Goal: Task Accomplishment & Management: Use online tool/utility

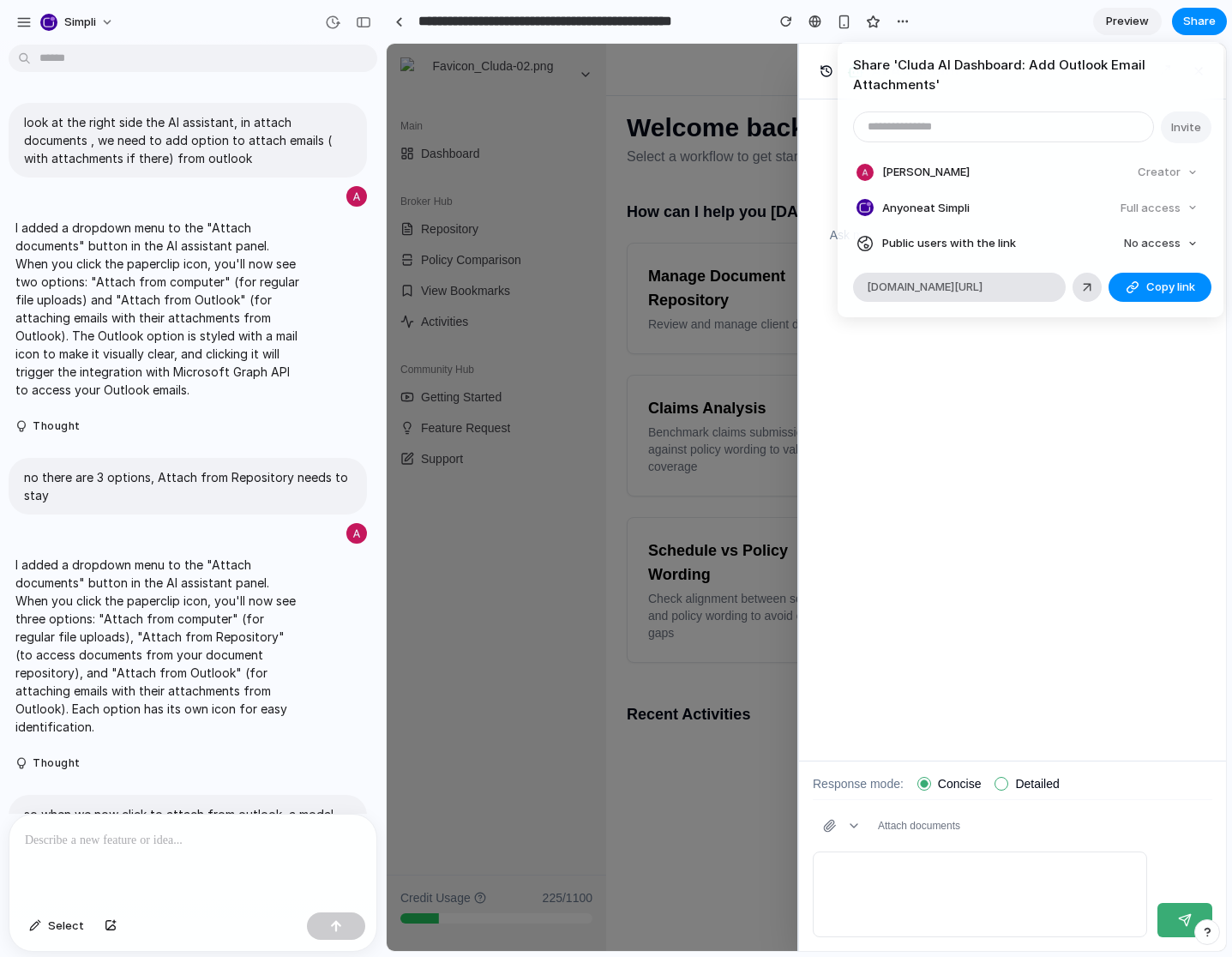
scroll to position [999, 0]
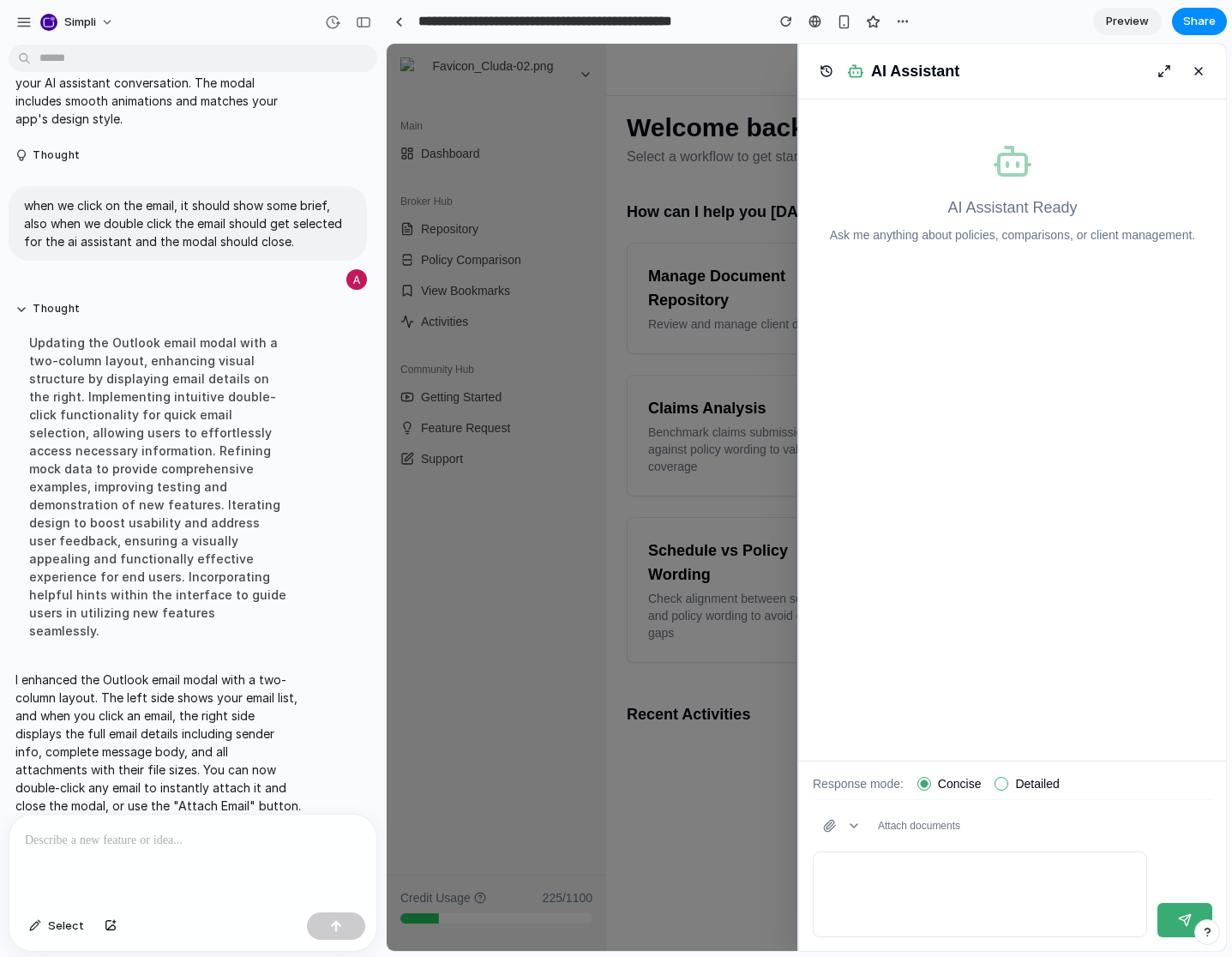
click at [902, 434] on div "Share ' Cluda AI Dashboard: Add Outlook Email Attachments ' Invite Atanu Dasgup…" at bounding box center [616, 478] width 1232 height 957
click at [556, 520] on div at bounding box center [807, 497] width 839 height 908
click at [1200, 69] on button at bounding box center [1198, 71] width 28 height 28
click at [624, 728] on div at bounding box center [807, 497] width 839 height 908
click at [904, 20] on div "button" at bounding box center [902, 22] width 14 height 14
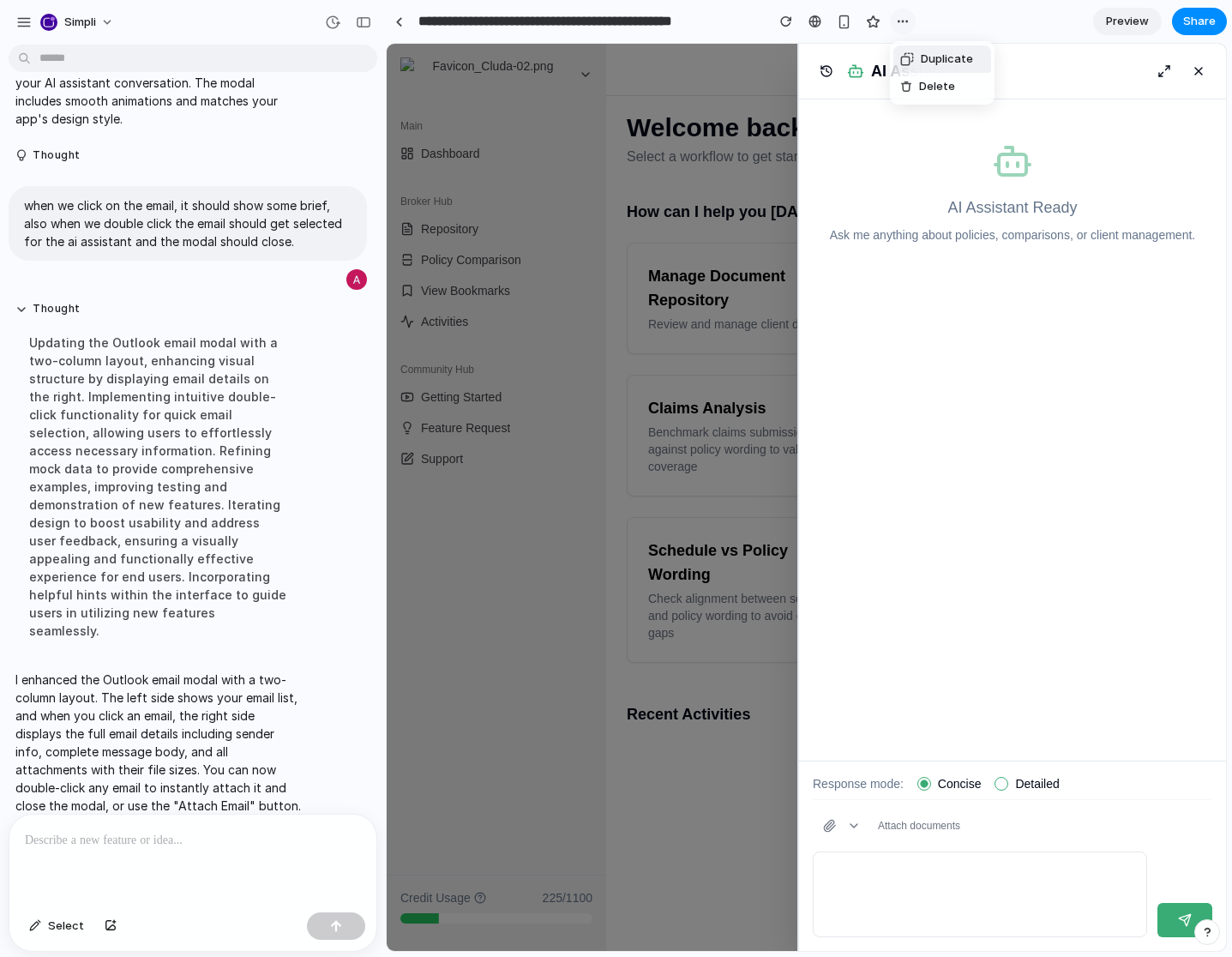
click at [904, 20] on div "Duplicate Delete" at bounding box center [616, 478] width 1232 height 957
click at [791, 20] on div "button" at bounding box center [786, 22] width 12 height 12
click at [401, 20] on div at bounding box center [399, 22] width 8 height 10
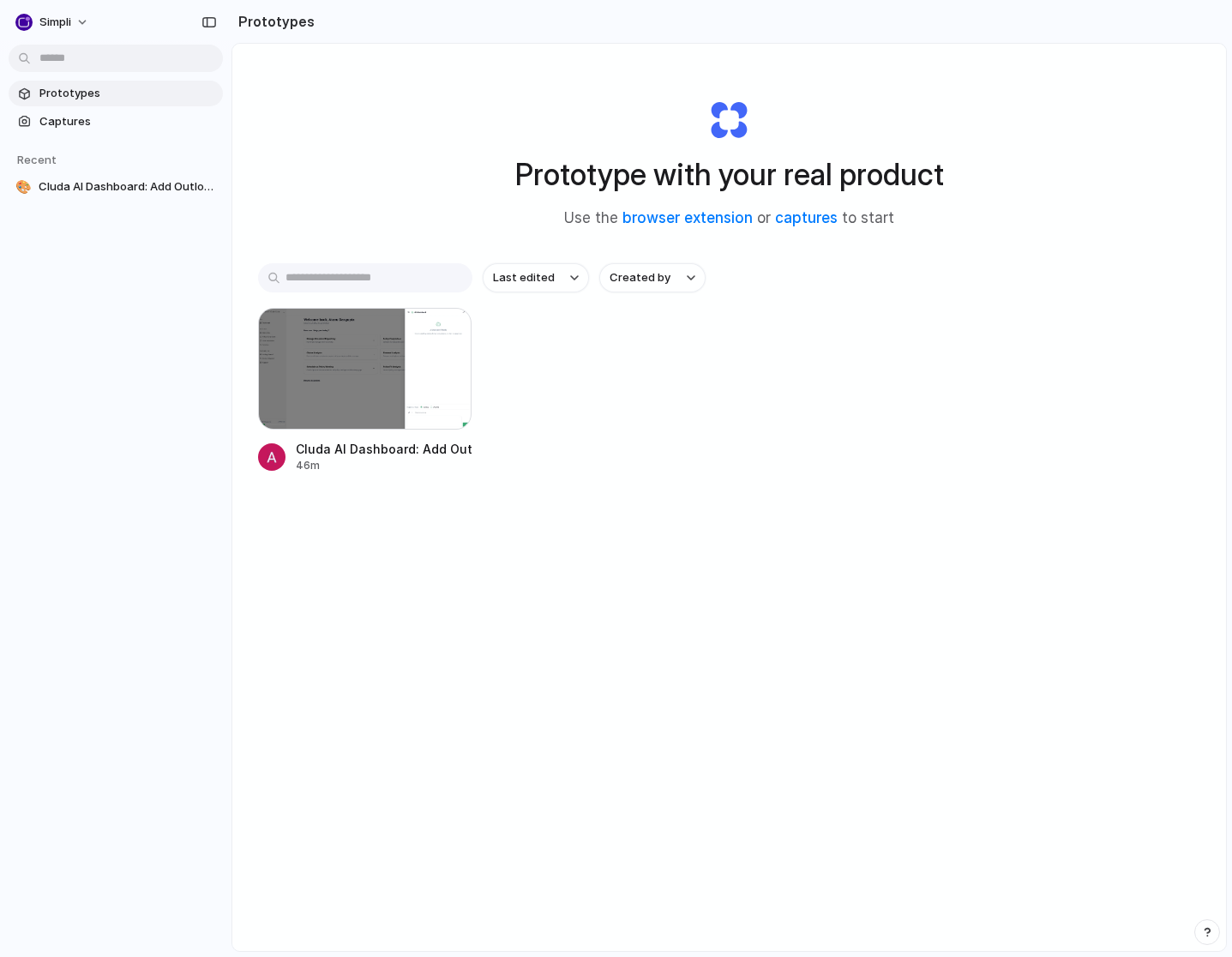
click at [411, 146] on div "Prototype with your real product Use the browser extension or captures to start" at bounding box center [730, 157] width 686 height 186
click at [732, 615] on div "Prototype with your real product Use the browser extension or captures to start…" at bounding box center [729, 542] width 993 height 998
click at [404, 156] on div "Prototype with your real product Use the browser extension or captures to start" at bounding box center [730, 155] width 686 height 186
click at [78, 120] on span "Captures" at bounding box center [127, 121] width 177 height 17
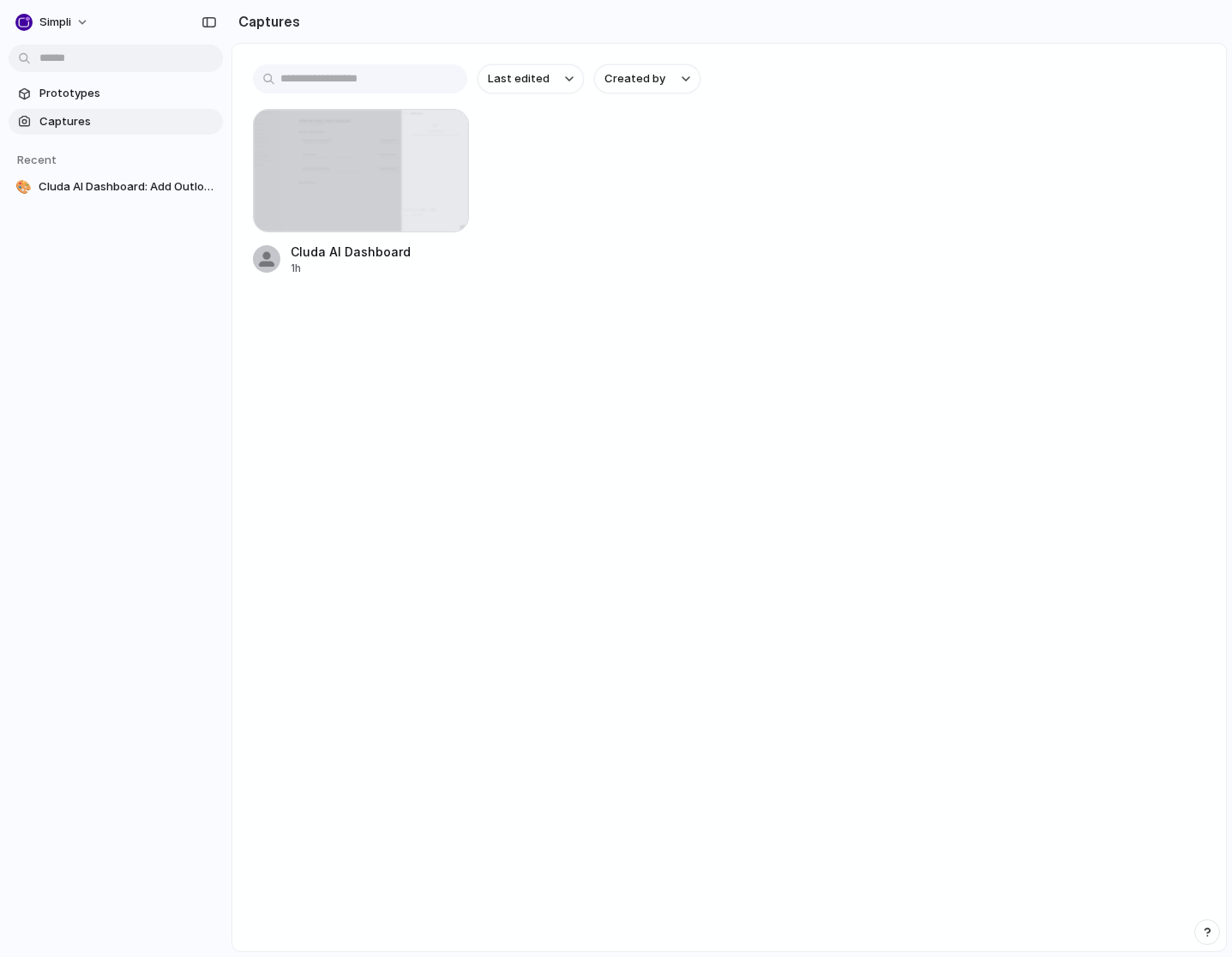
click at [487, 500] on main "Last edited Created by Cluda AI Dashboard 1h" at bounding box center [729, 497] width 995 height 909
click at [500, 334] on main "Last edited Created by Cluda AI Dashboard 1h" at bounding box center [729, 497] width 995 height 909
click at [78, 95] on span "Prototypes" at bounding box center [127, 93] width 177 height 17
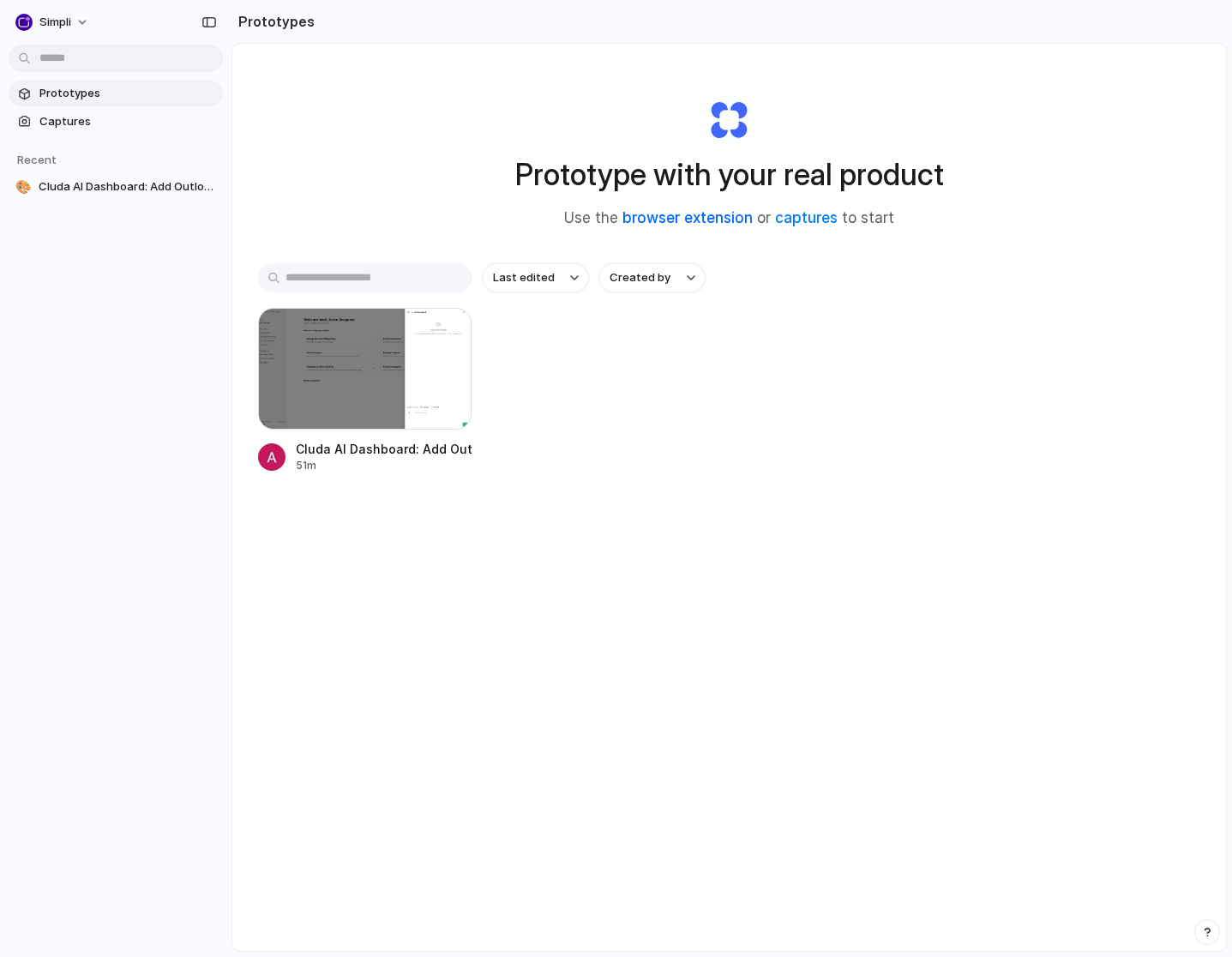
click at [721, 214] on link "browser extension" at bounding box center [687, 217] width 130 height 17
click at [831, 217] on link "captures" at bounding box center [806, 217] width 62 height 17
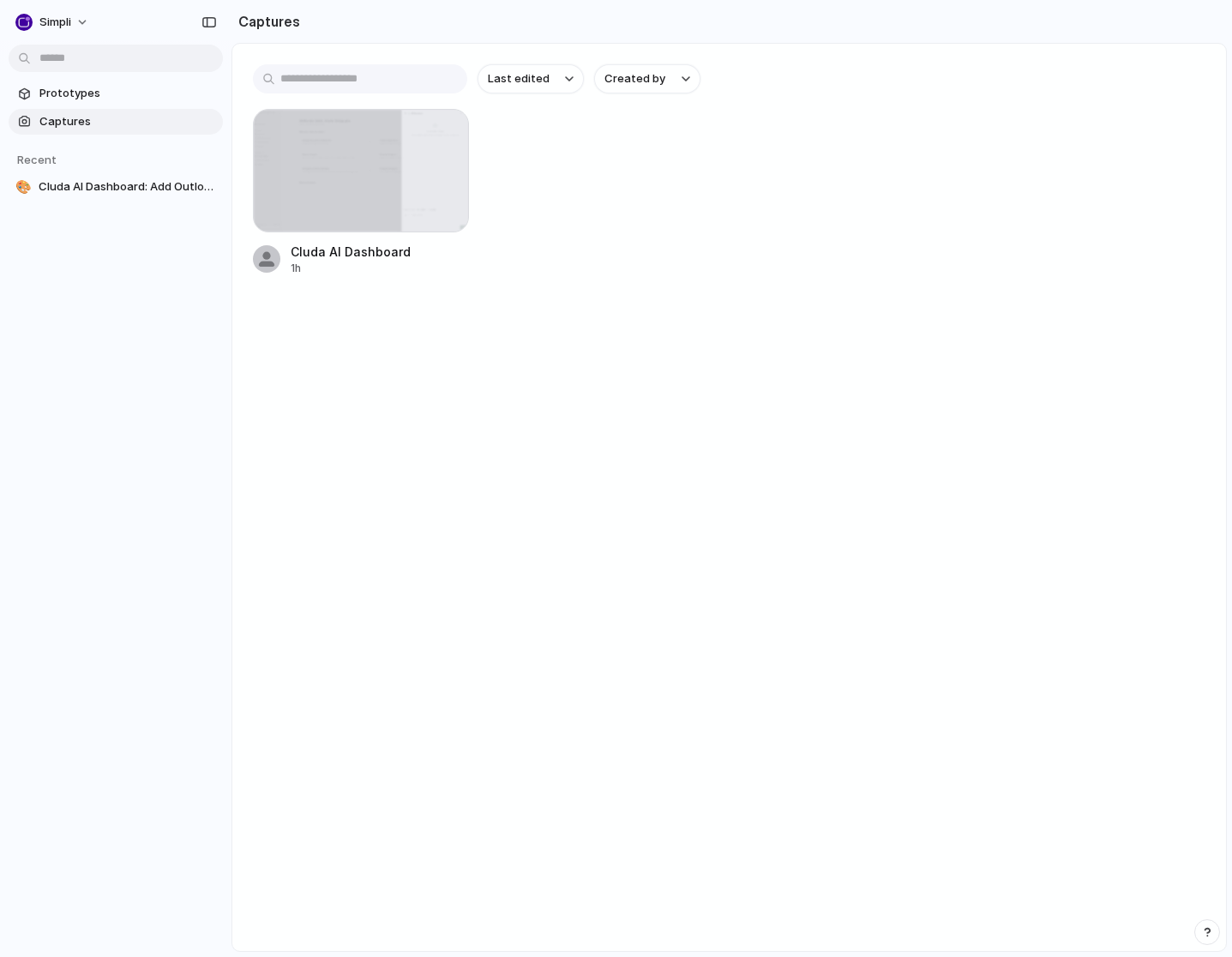
click at [533, 322] on main "Last edited Created by Cluda AI Dashboard 1h" at bounding box center [729, 497] width 995 height 909
click at [358, 81] on input "text" at bounding box center [359, 79] width 214 height 30
click at [84, 15] on button "Simpli" at bounding box center [53, 23] width 89 height 28
click at [587, 385] on div "Settings Invite members Change theme Sign out" at bounding box center [616, 478] width 1232 height 957
click at [394, 193] on div at bounding box center [360, 170] width 214 height 121
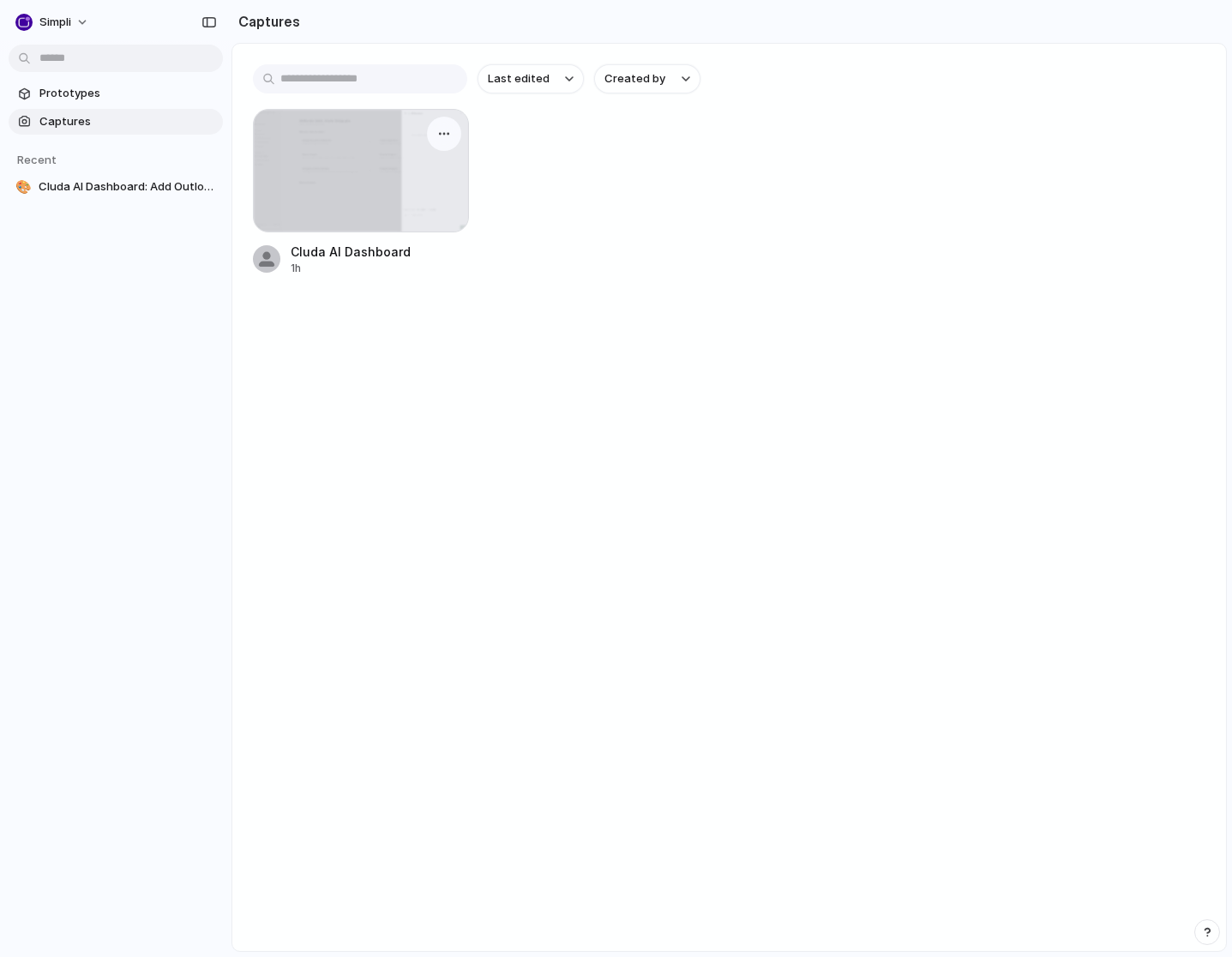
click at [384, 205] on div at bounding box center [360, 170] width 214 height 121
click at [440, 127] on div "button" at bounding box center [444, 134] width 14 height 14
click at [429, 254] on span "Open original page" at bounding box center [398, 255] width 101 height 17
click at [81, 16] on button "Simpli" at bounding box center [53, 23] width 89 height 28
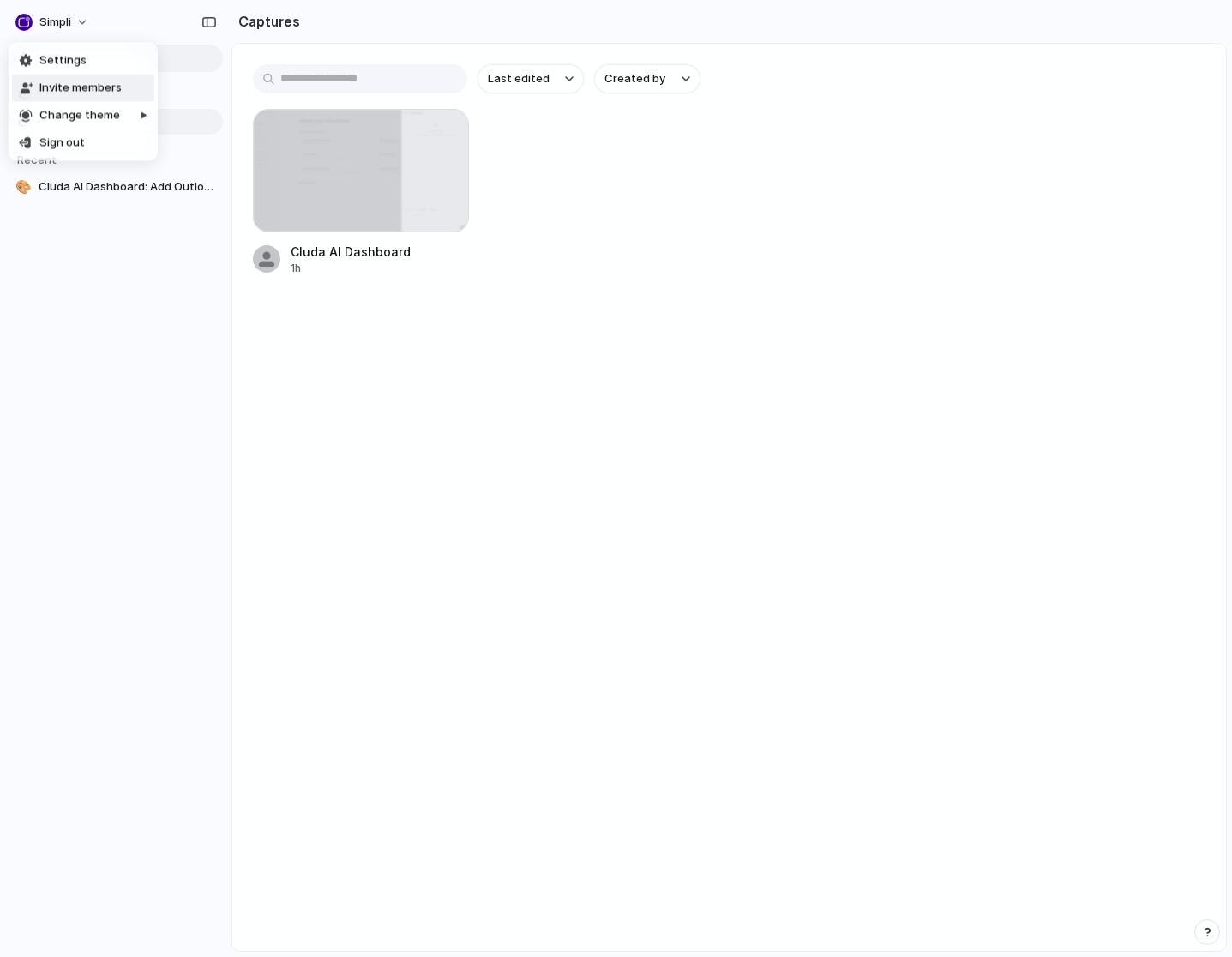
click at [460, 414] on div "Settings Invite members Change theme Sign out" at bounding box center [616, 478] width 1232 height 957
click at [711, 18] on section "Captures" at bounding box center [729, 21] width 995 height 42
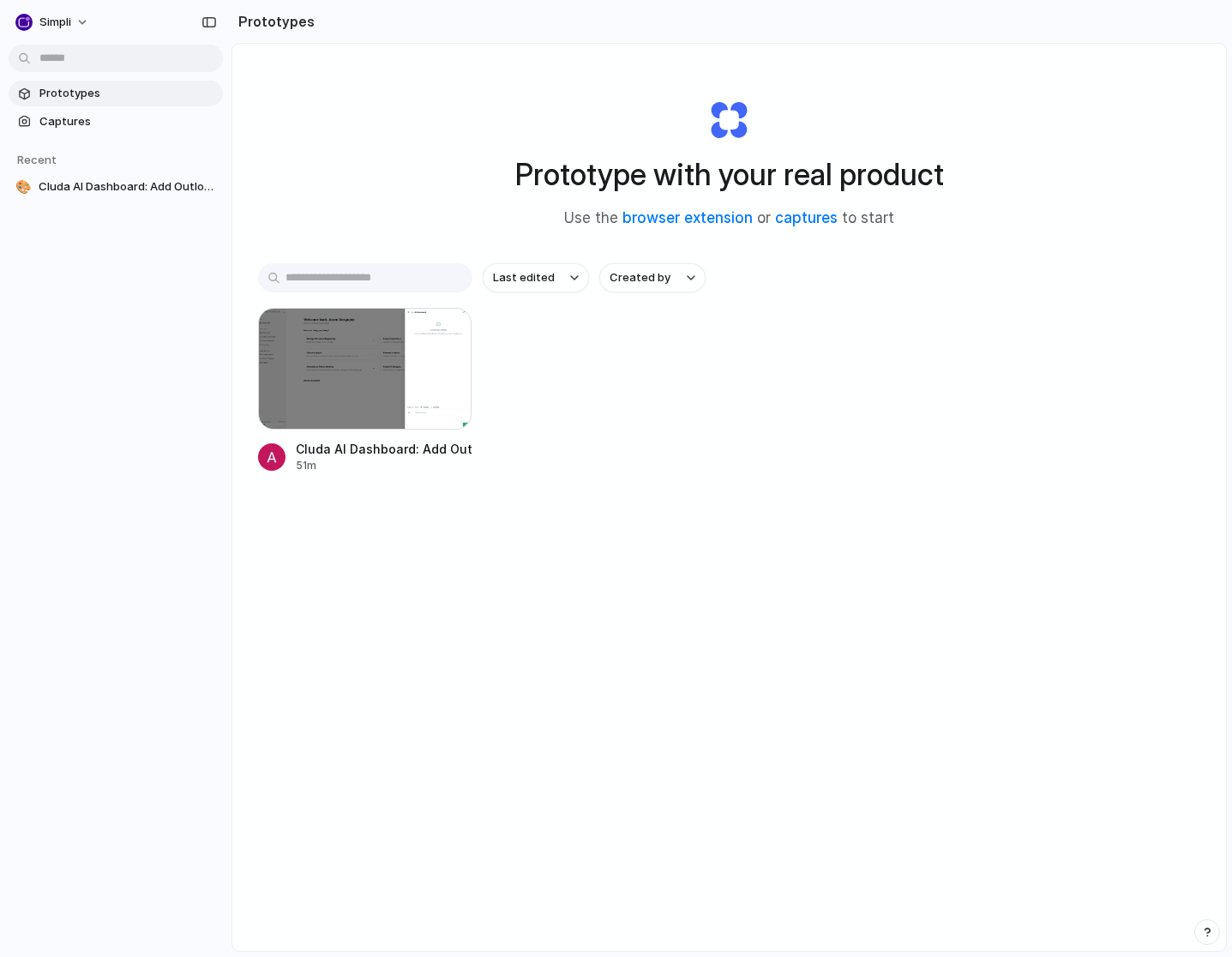
click at [536, 79] on div "Prototype with your real product Use the browser extension or captures to start" at bounding box center [730, 157] width 686 height 186
click at [677, 40] on section "Prototypes" at bounding box center [729, 21] width 995 height 42
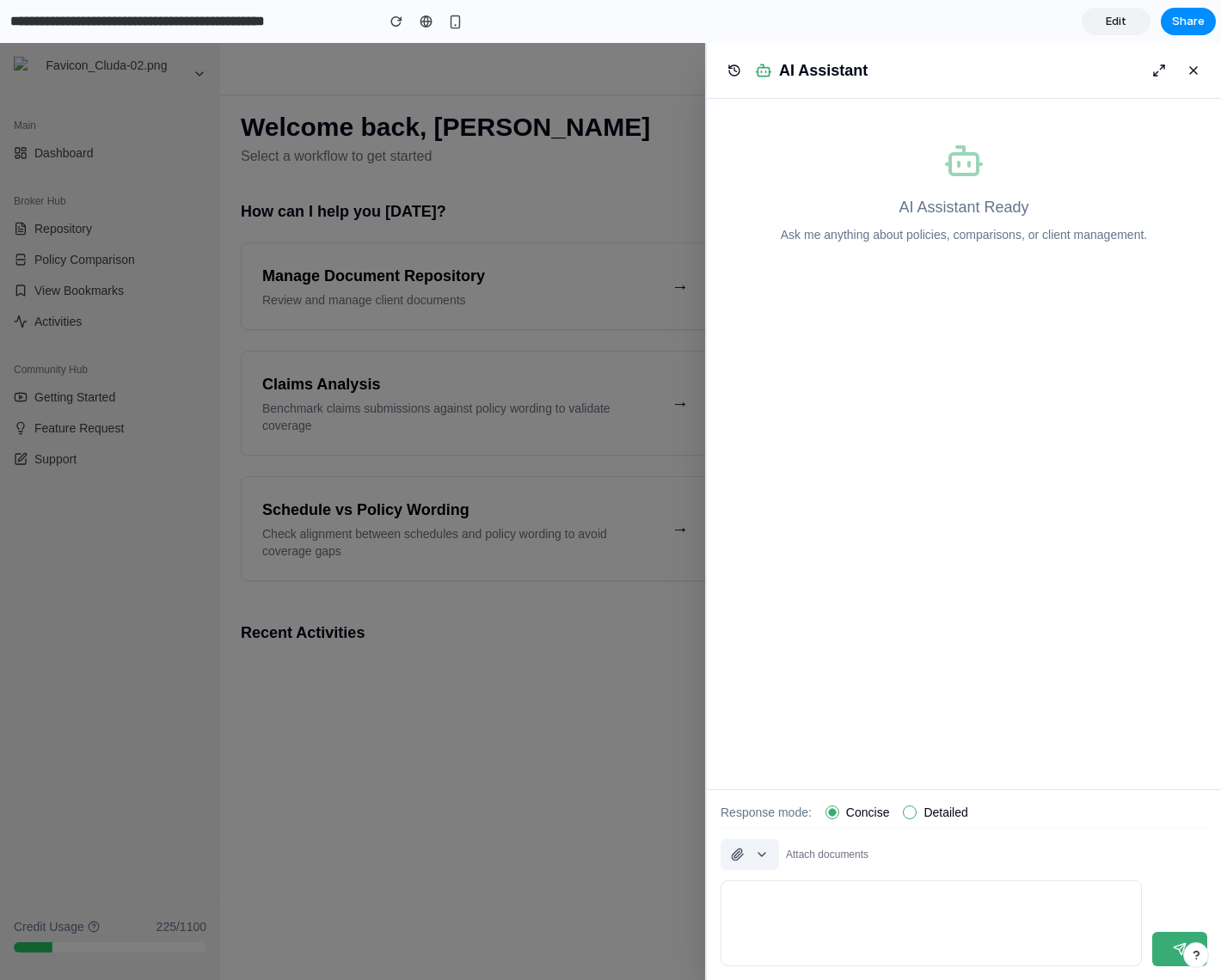
click at [763, 849] on button "button" at bounding box center [750, 854] width 58 height 31
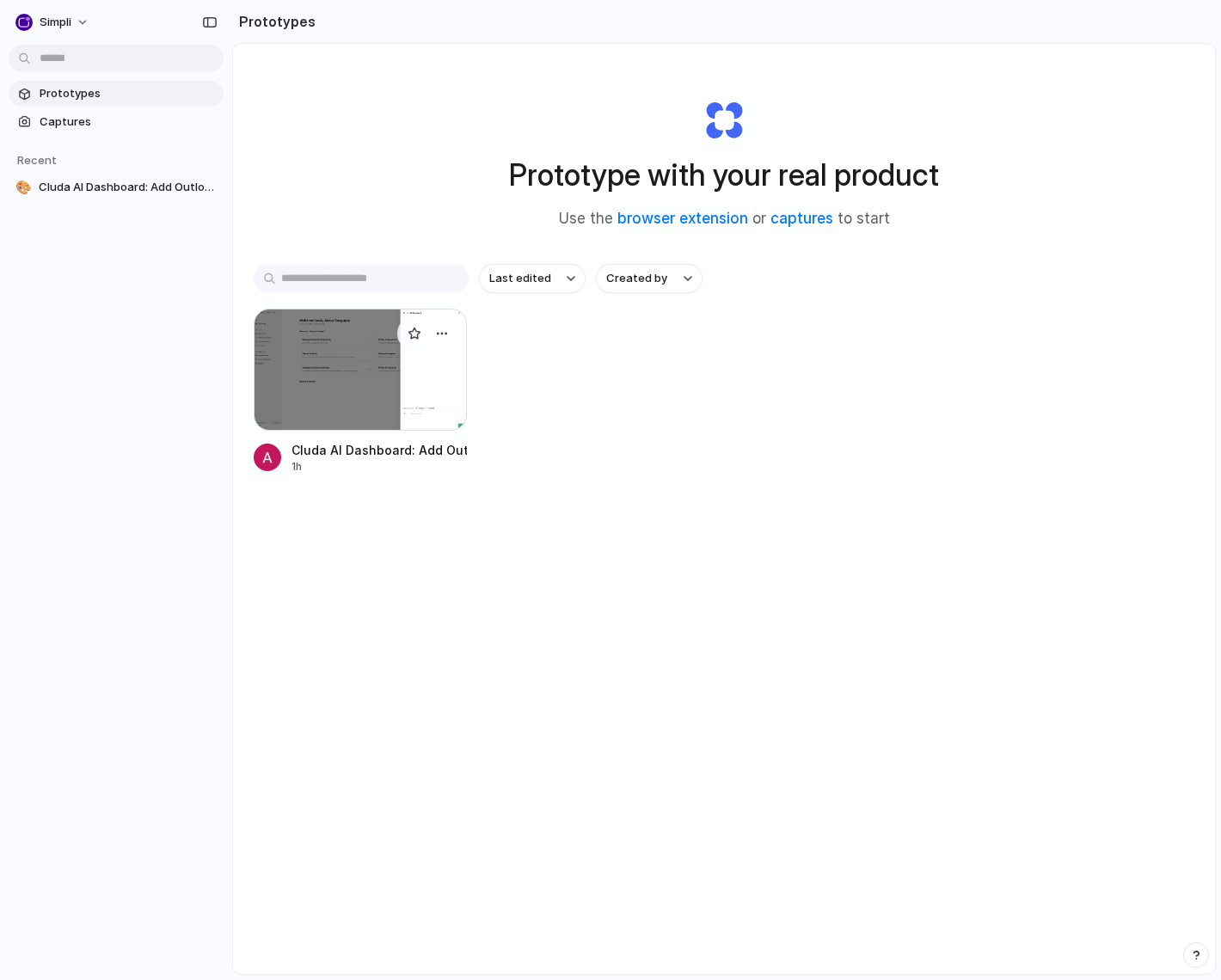
click at [330, 399] on div at bounding box center [359, 369] width 213 height 122
